Goal: Complete application form

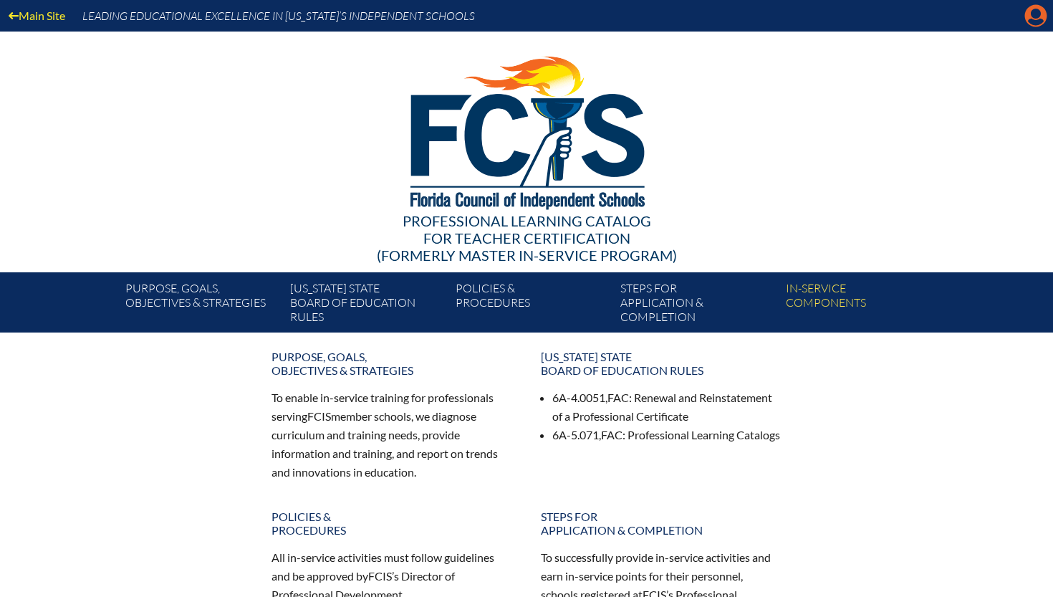
click at [1044, 9] on icon "Manage account" at bounding box center [1035, 15] width 23 height 23
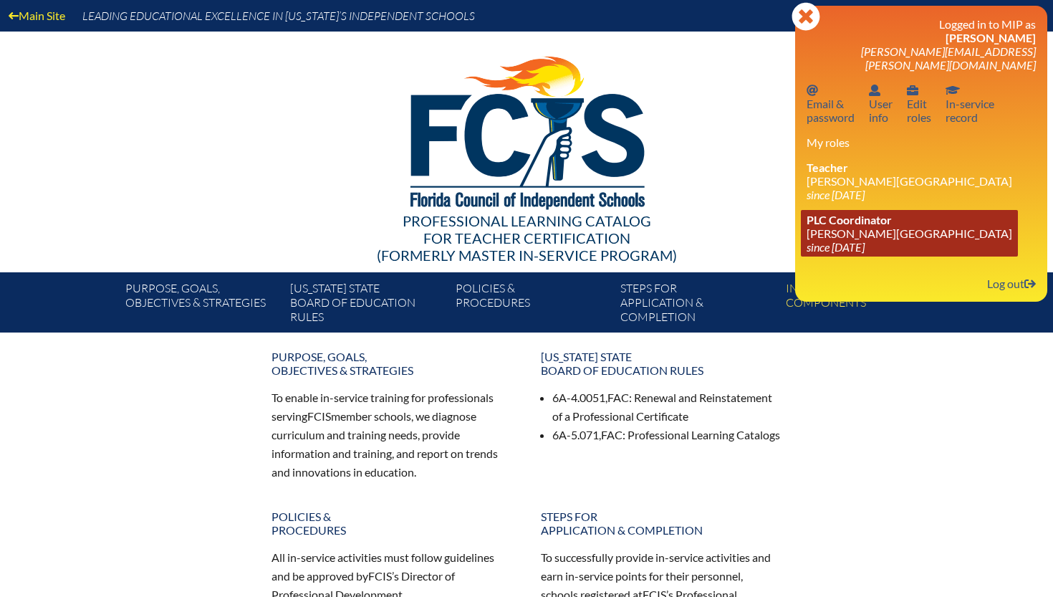
click at [864, 240] on icon "since [DATE]" at bounding box center [835, 247] width 58 height 14
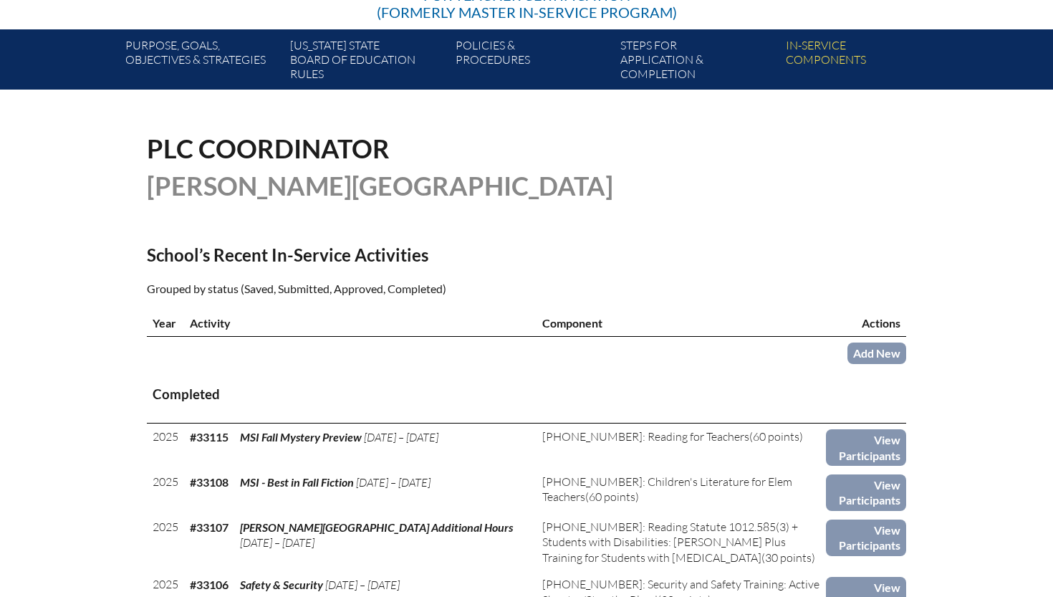
scroll to position [329, 0]
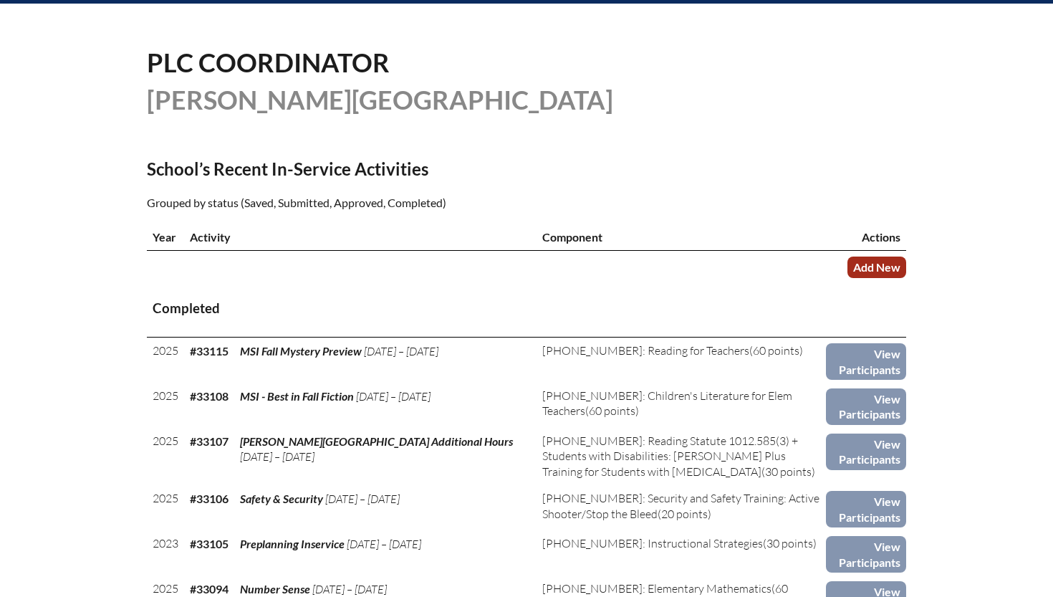
click at [872, 260] on link "Add New" at bounding box center [876, 266] width 59 height 21
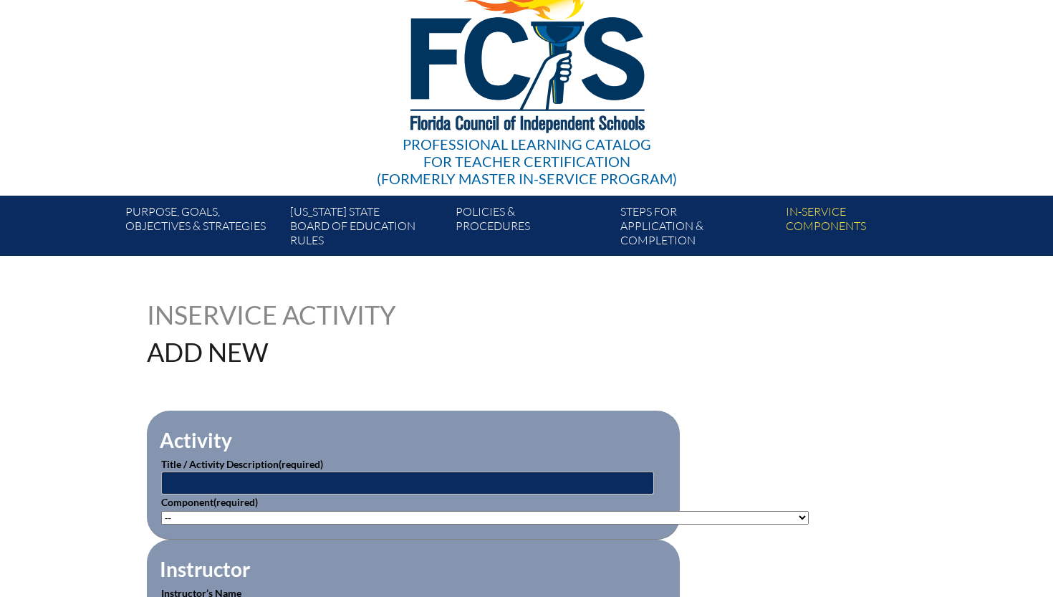
scroll to position [79, 0]
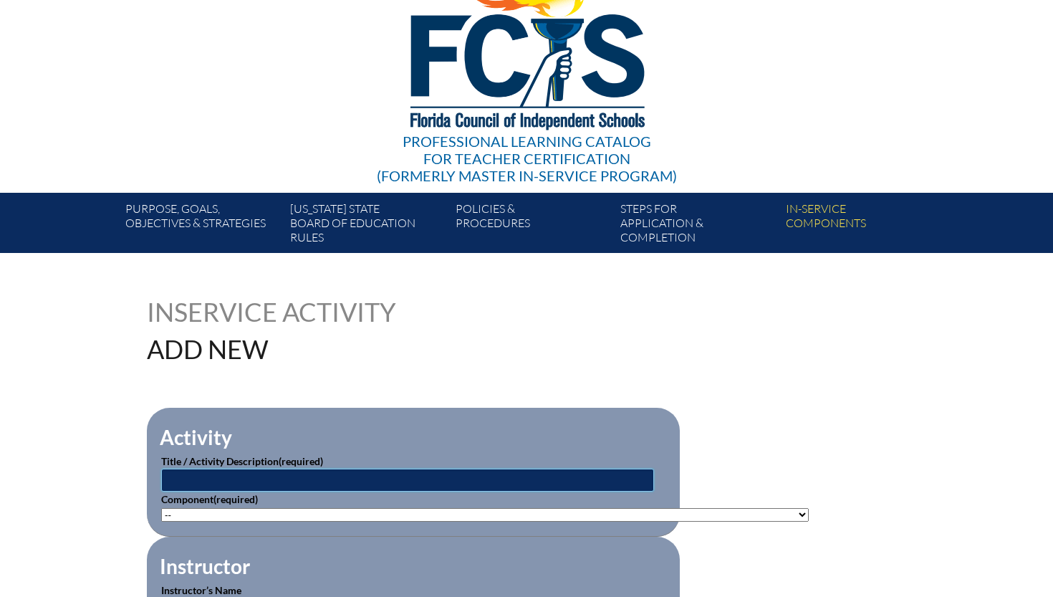
click at [255, 478] on input "text" at bounding box center [407, 479] width 493 height 23
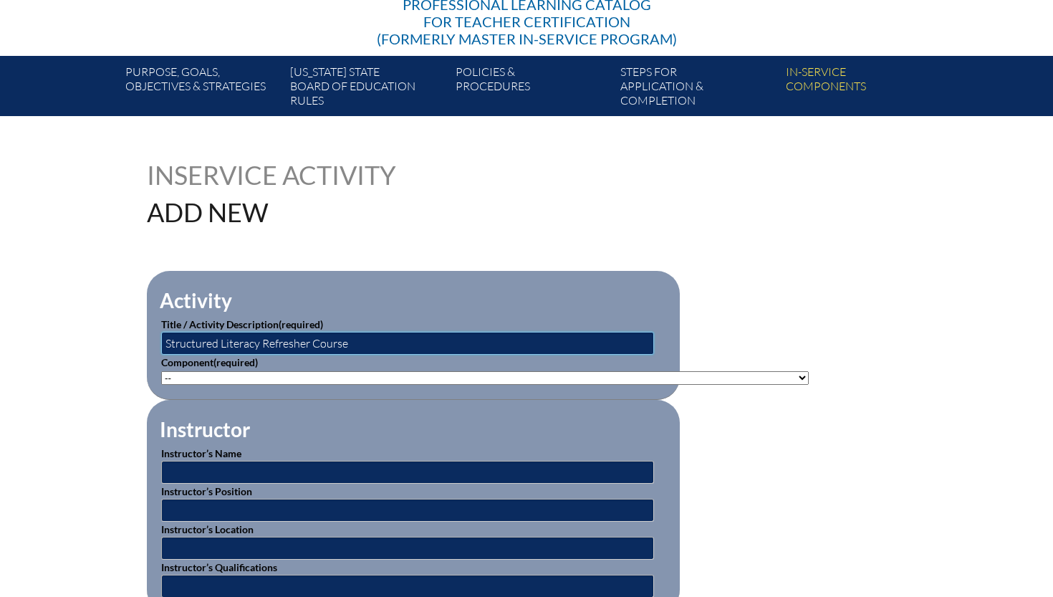
scroll to position [228, 0]
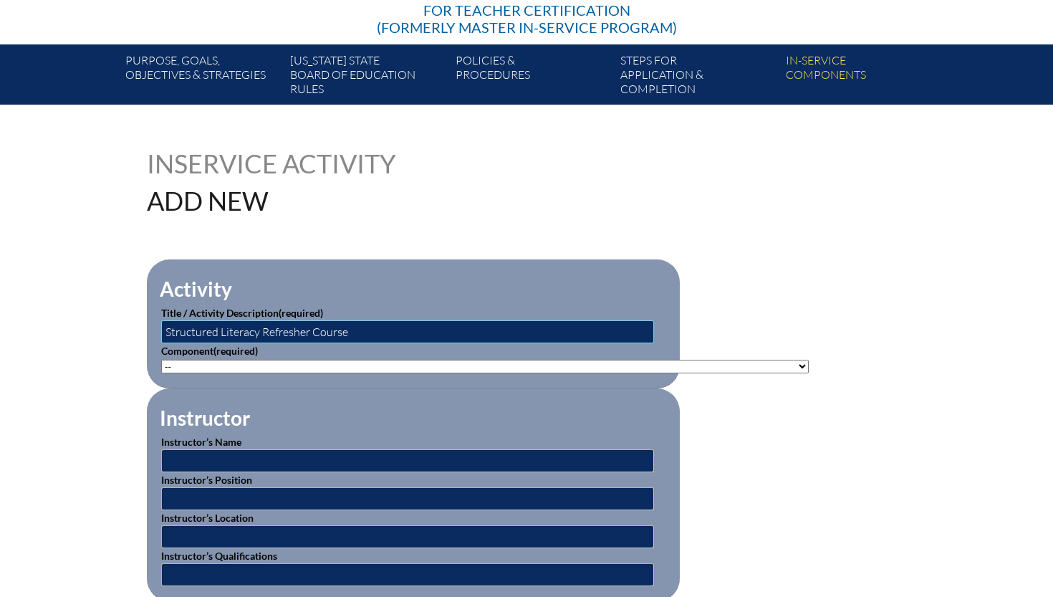
type input "Structured Literacy Refresher Course"
click at [327, 362] on select"]"] "-- 1-000-001: Appropriate Art Activities 1-000-002: Concept and Art Process for…" at bounding box center [484, 367] width 647 height 14
select select"]"] "20421"
click at [249, 458] on input "text" at bounding box center [407, 460] width 493 height 23
type input "REED Foundation"
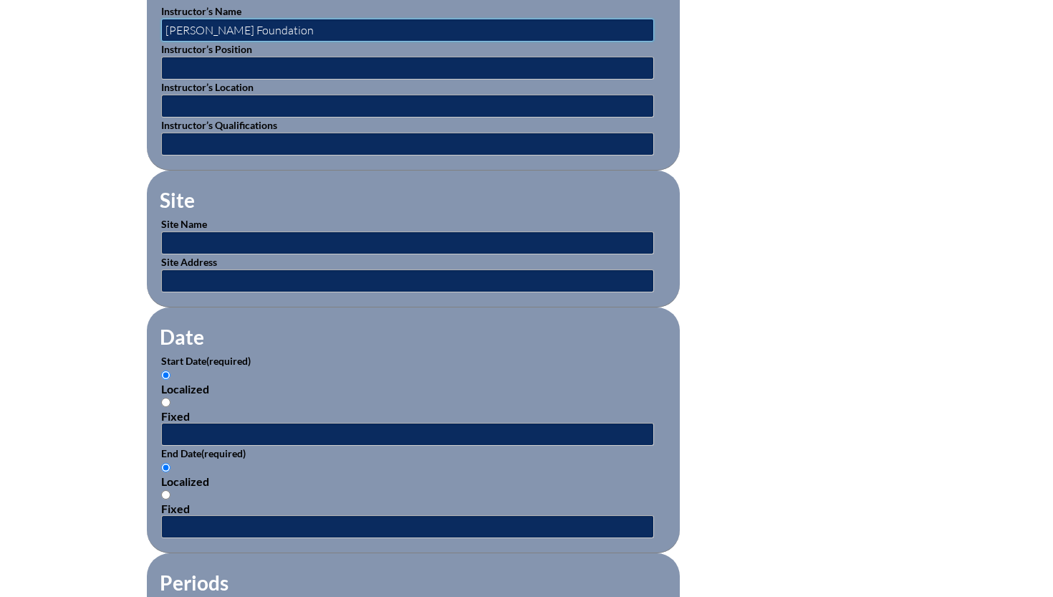
scroll to position [682, 0]
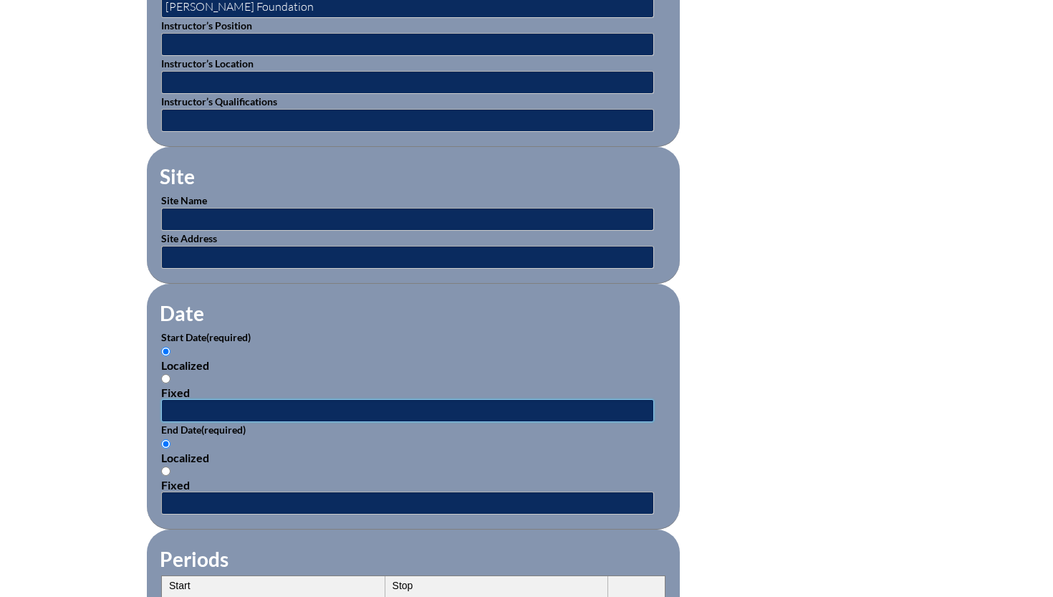
click at [185, 407] on input "text" at bounding box center [407, 410] width 493 height 23
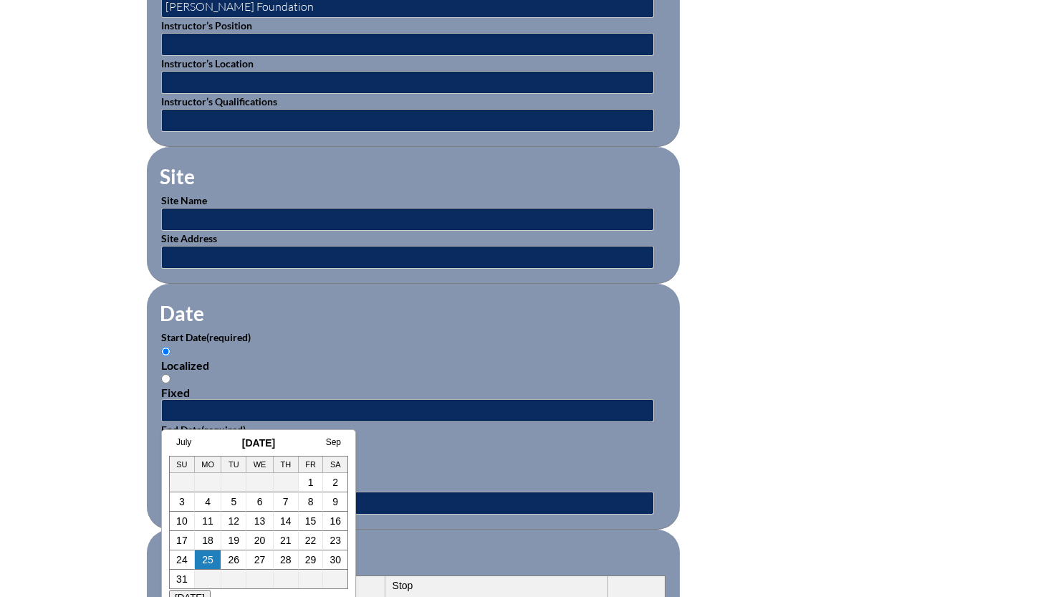
click at [207, 552] on td "25" at bounding box center [208, 559] width 27 height 19
click at [208, 559] on link "25" at bounding box center [207, 559] width 11 height 11
type input "2025-08-25 8:22 PM"
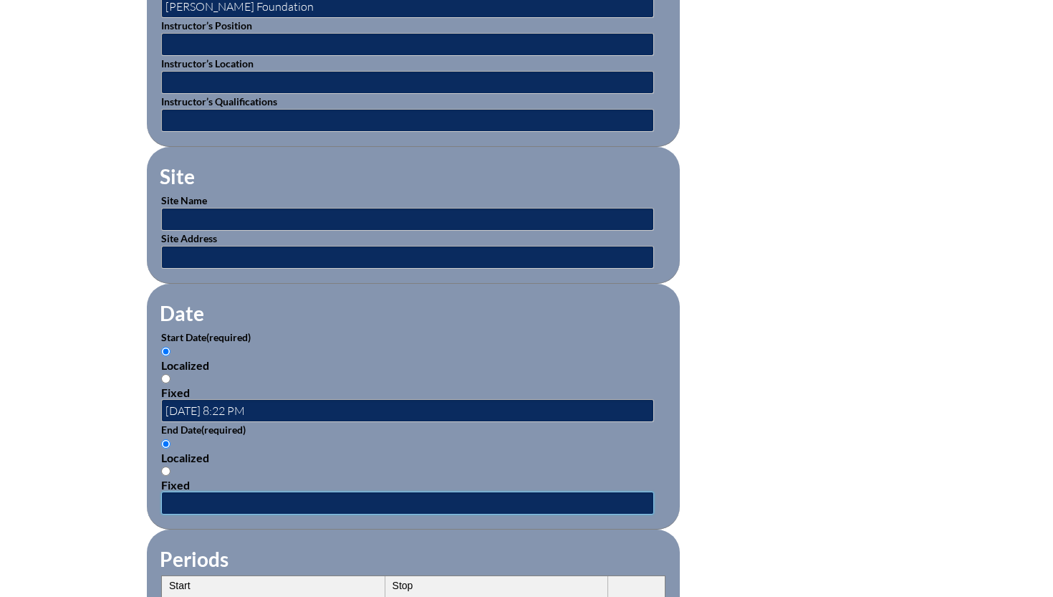
click at [213, 501] on input "text" at bounding box center [407, 502] width 493 height 23
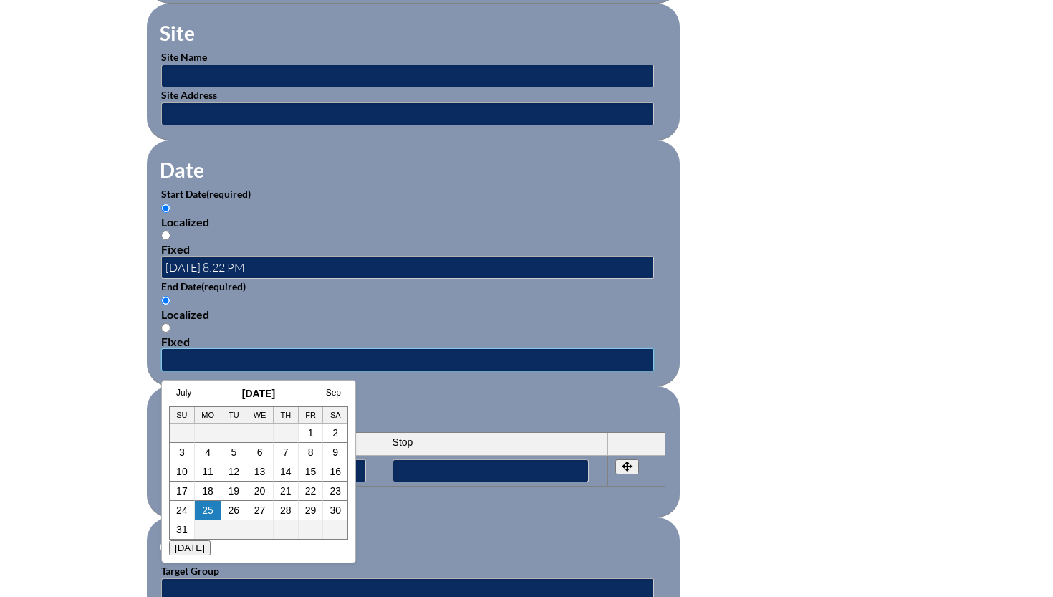
scroll to position [828, 0]
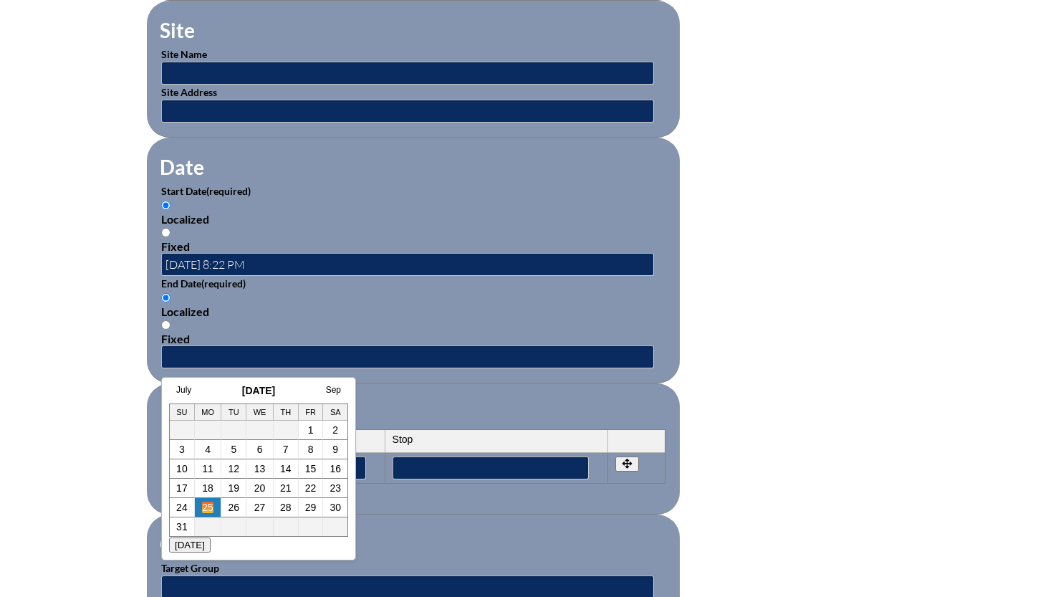
click at [208, 505] on link "25" at bounding box center [207, 506] width 11 height 11
type input "2025-08-25 8:22 PM"
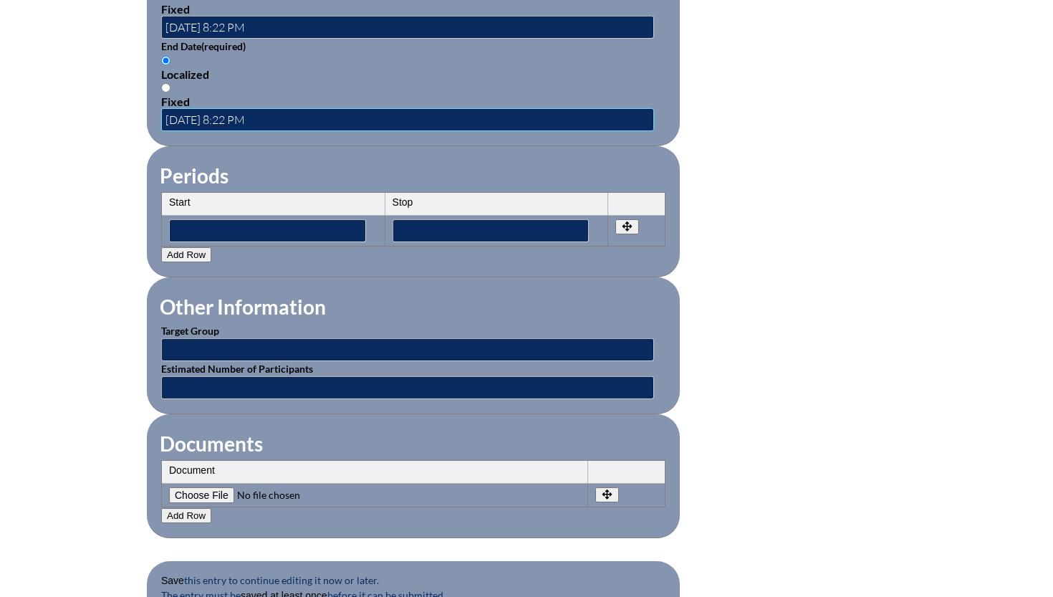
scroll to position [1240, 0]
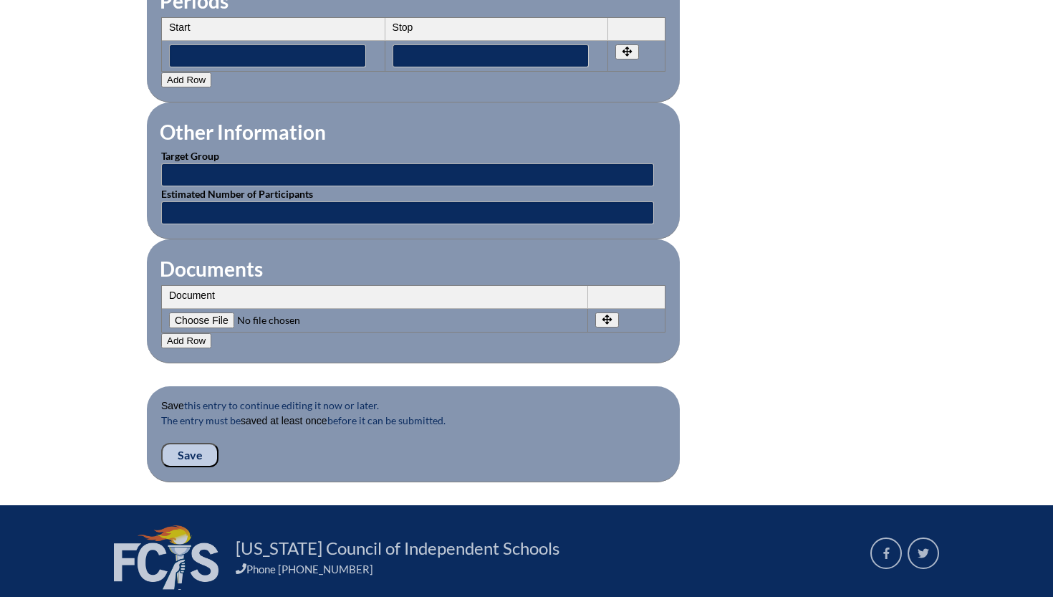
click at [188, 454] on input "Save" at bounding box center [189, 455] width 57 height 24
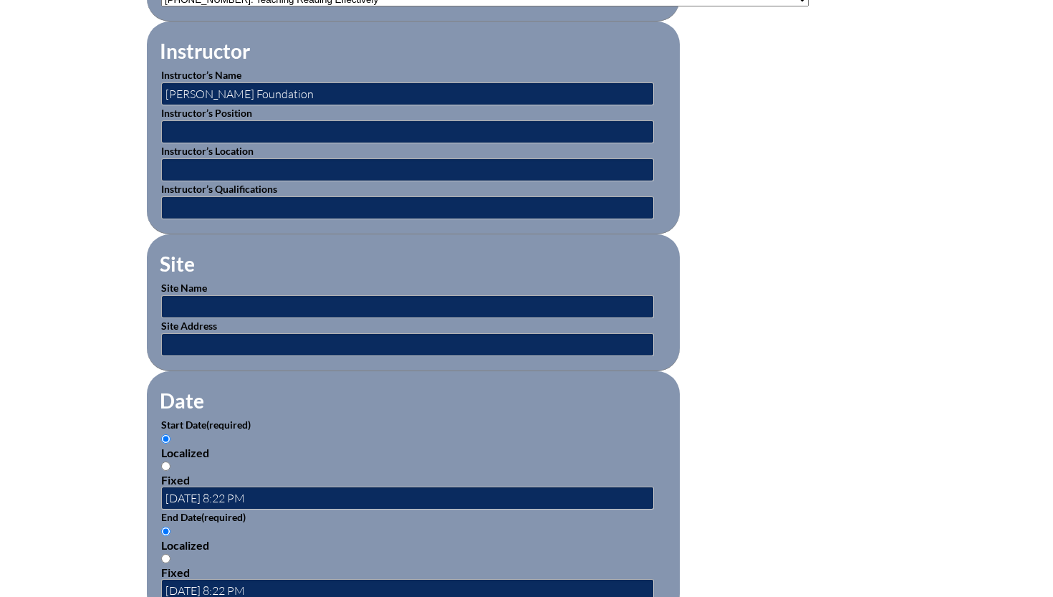
scroll to position [1395, 0]
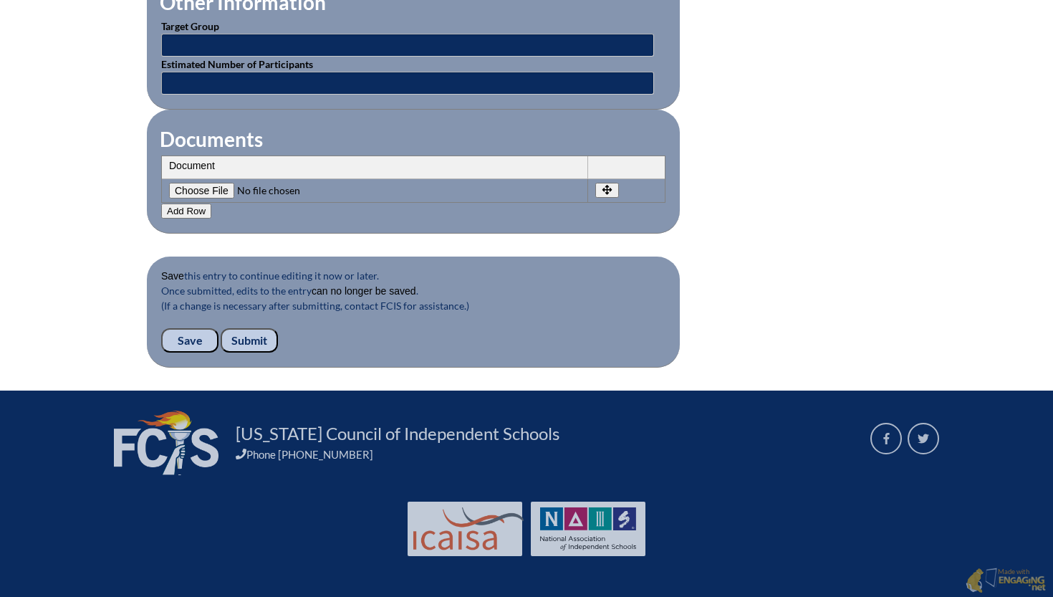
click at [257, 337] on input "Submit" at bounding box center [249, 340] width 57 height 24
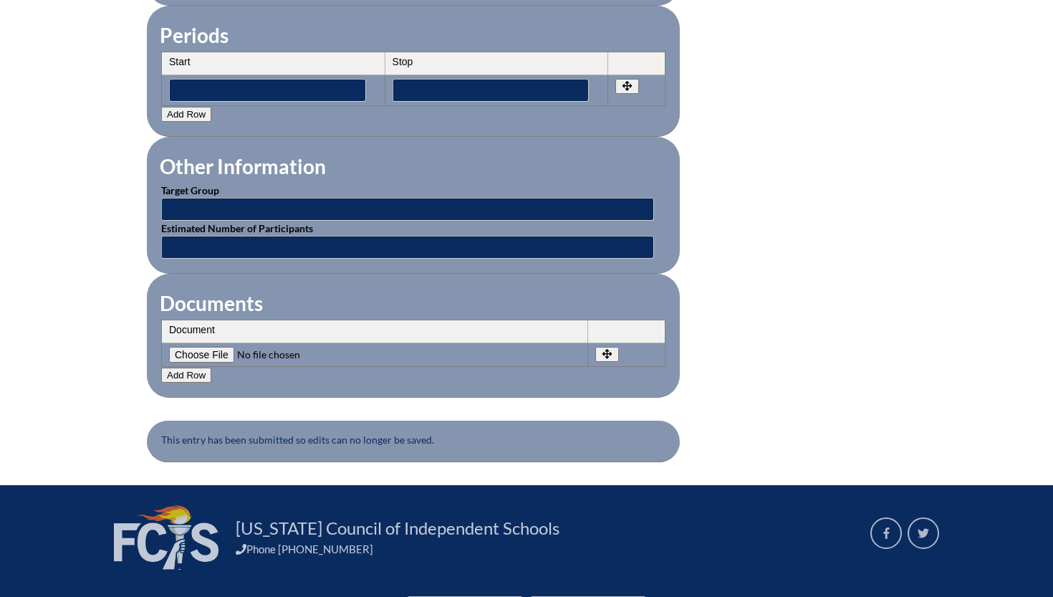
scroll to position [1326, 0]
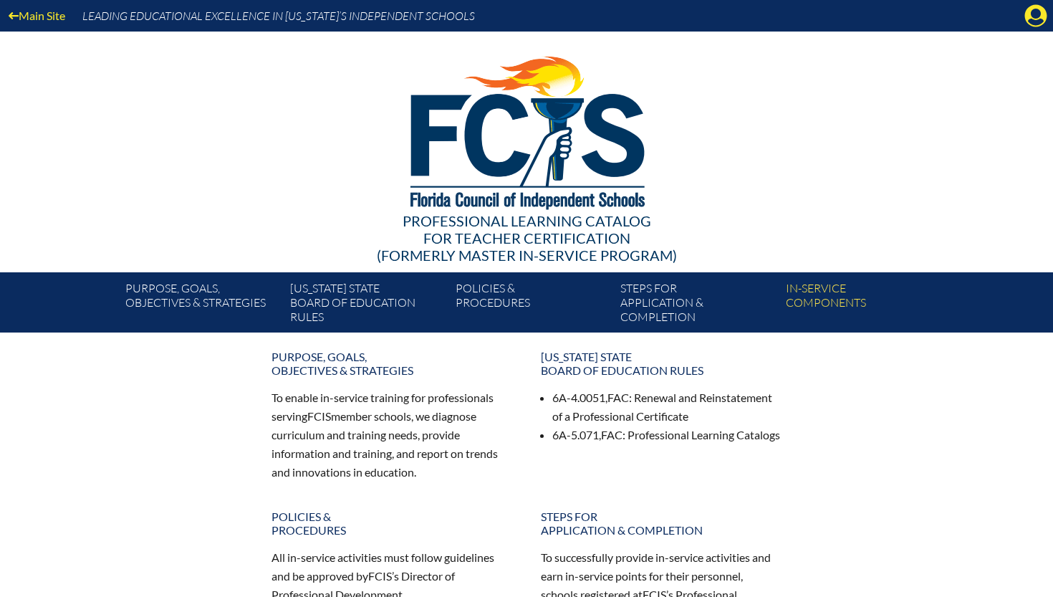
click at [1052, 24] on div "Main Site Leading Educational Excellence in [US_STATE]’s Independent Schools" at bounding box center [526, 16] width 1053 height 32
click at [1036, 14] on icon "Manage account" at bounding box center [1035, 15] width 23 height 23
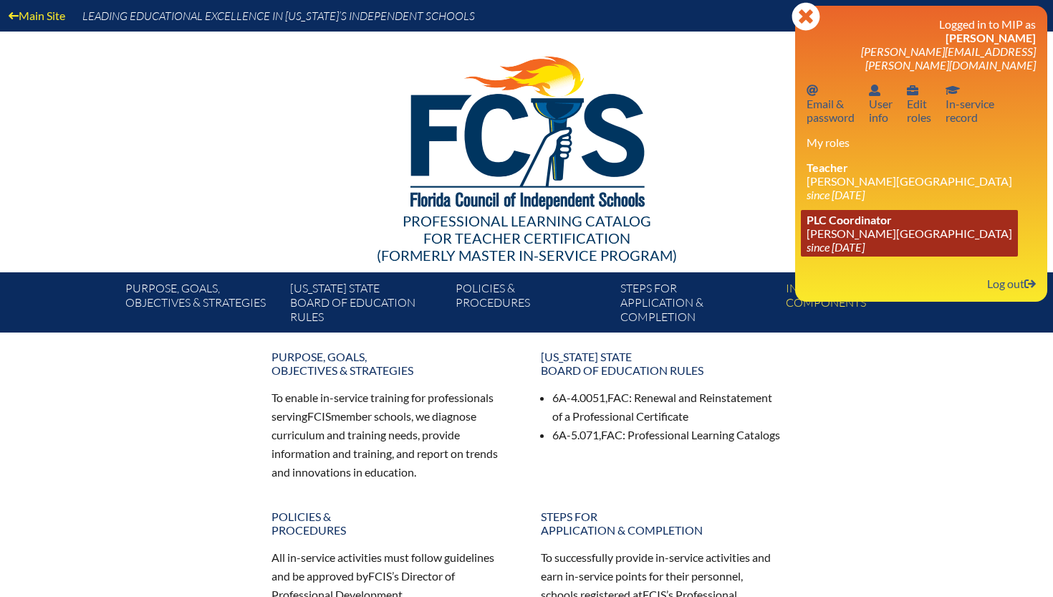
click at [882, 213] on span "PLC Coordinator" at bounding box center [848, 220] width 85 height 14
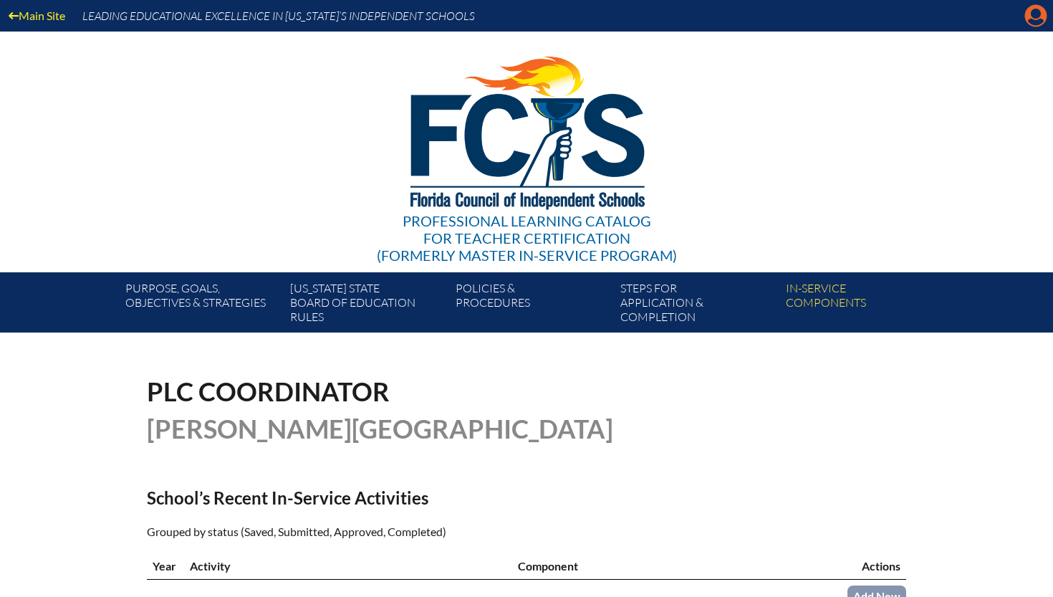
click at [1033, 21] on icon "Manage account" at bounding box center [1035, 15] width 23 height 23
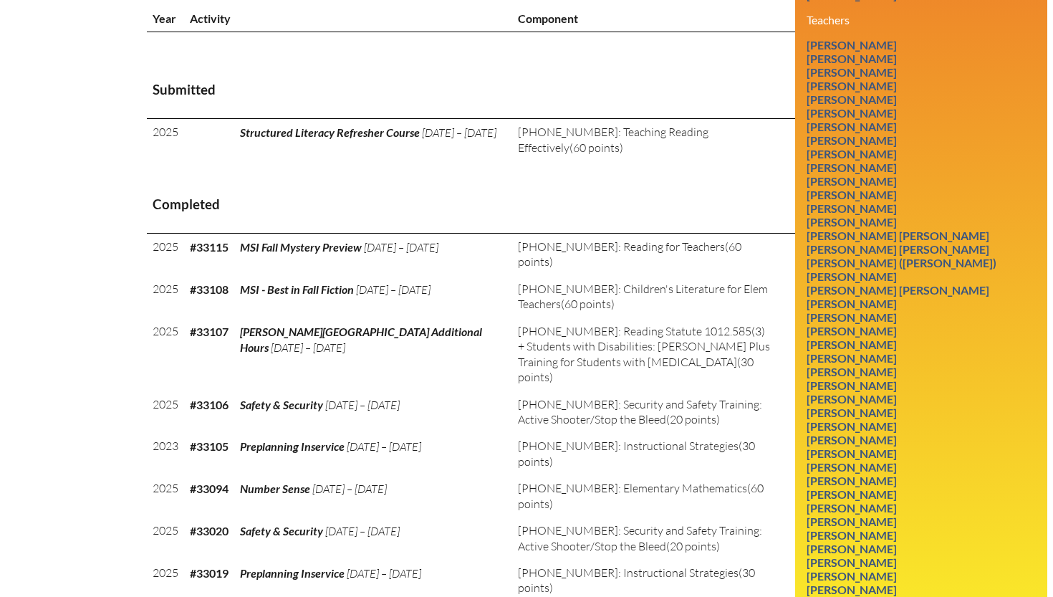
scroll to position [558, 0]
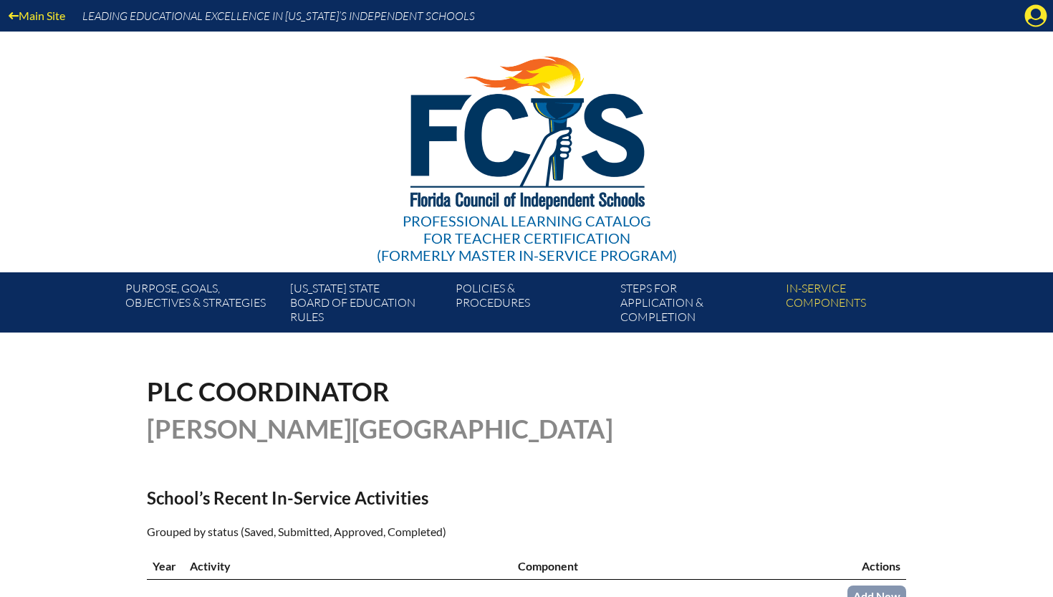
scroll to position [551, 0]
